Goal: Use online tool/utility: Utilize a website feature to perform a specific function

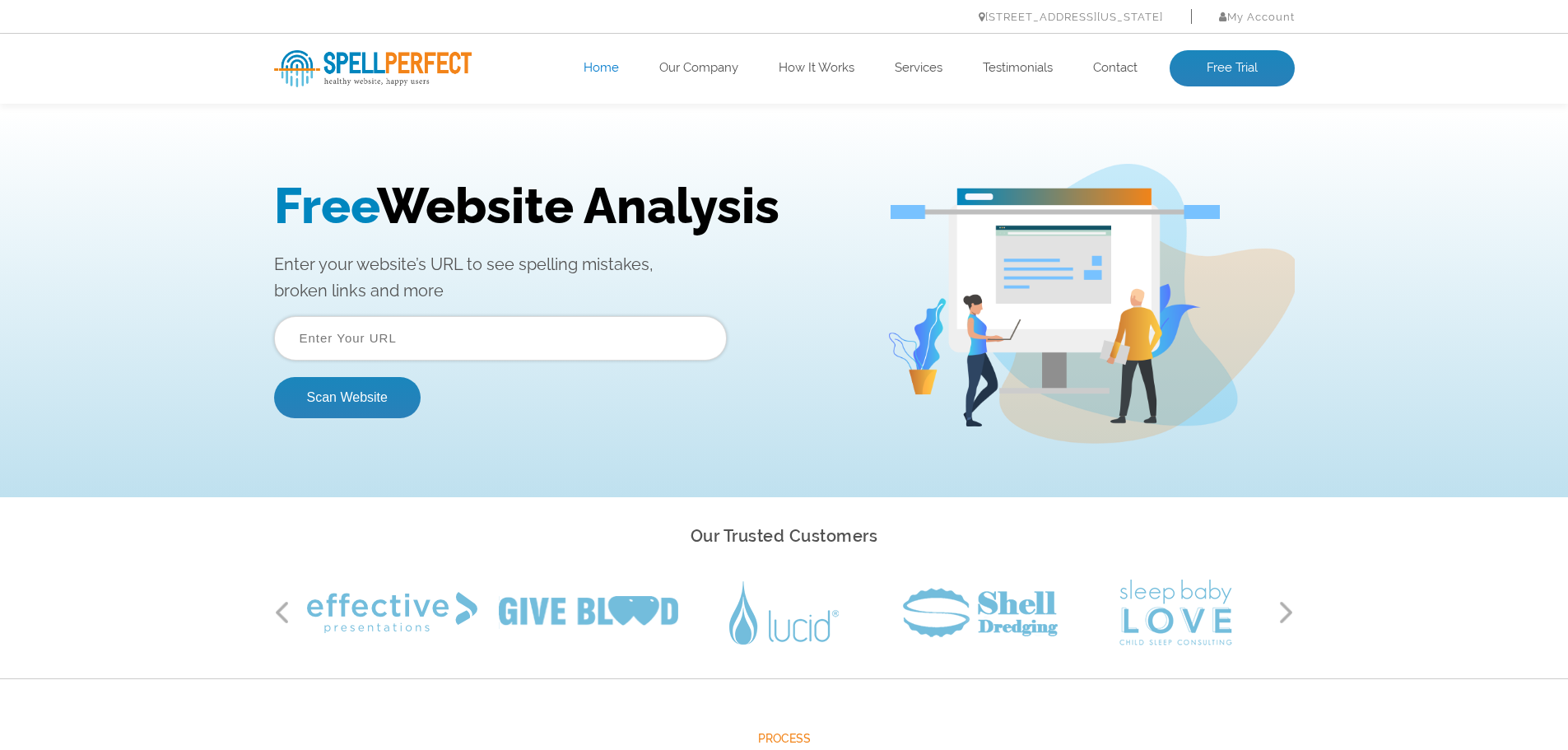
click at [457, 337] on input "text" at bounding box center [500, 338] width 453 height 45
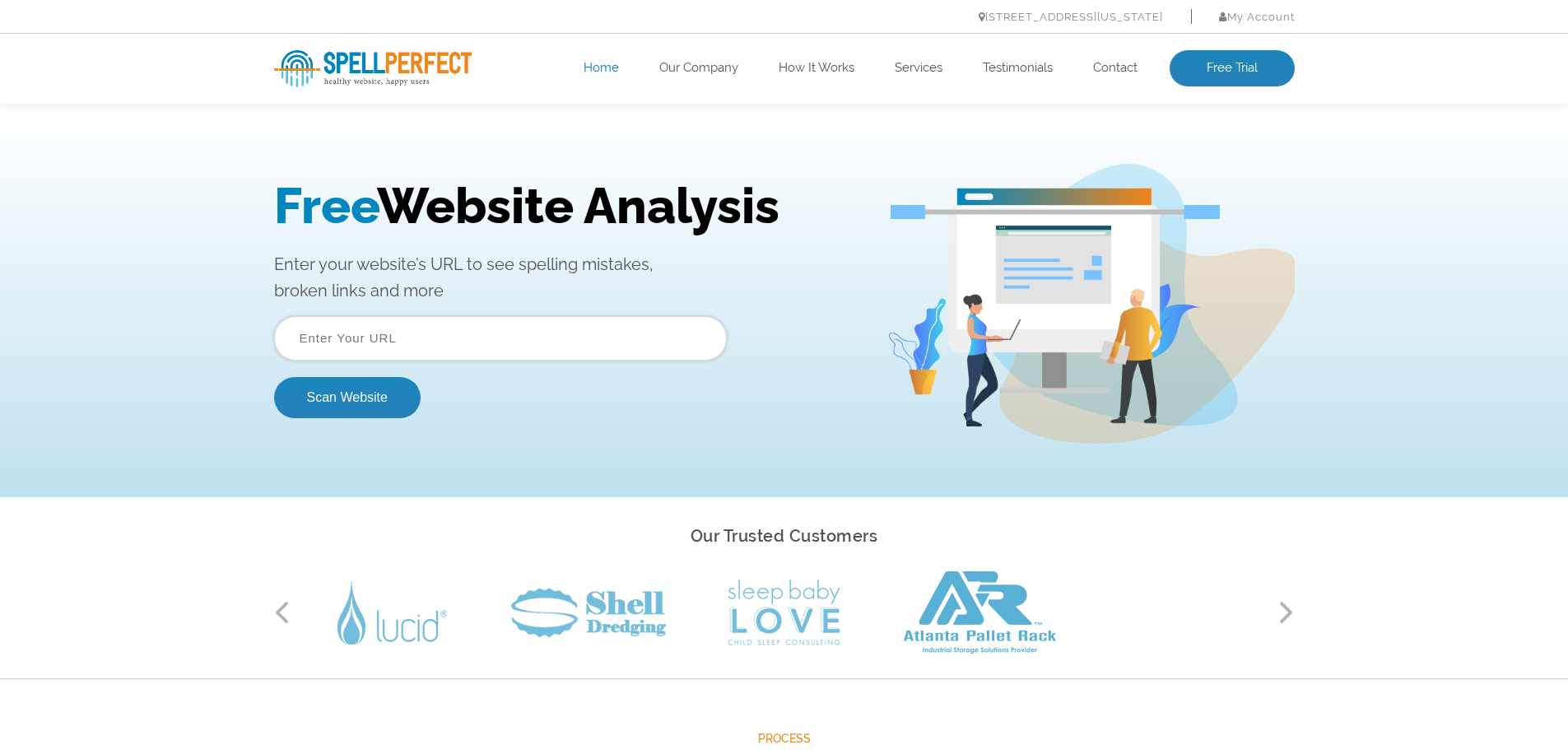
click at [364, 335] on input "text" at bounding box center [500, 338] width 453 height 45
paste input "[URL][DOMAIN_NAME]"
type input "[URL][DOMAIN_NAME]"
click at [353, 401] on button "Scan Website" at bounding box center [348, 398] width 147 height 41
